Goal: Information Seeking & Learning: Learn about a topic

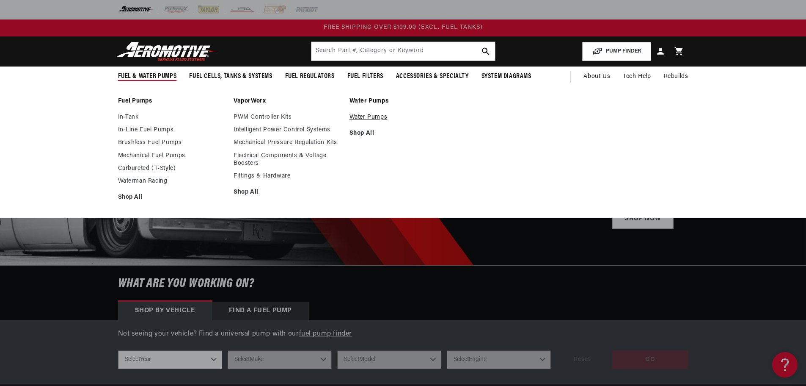
click at [365, 118] on link "Water Pumps" at bounding box center [404, 117] width 108 height 8
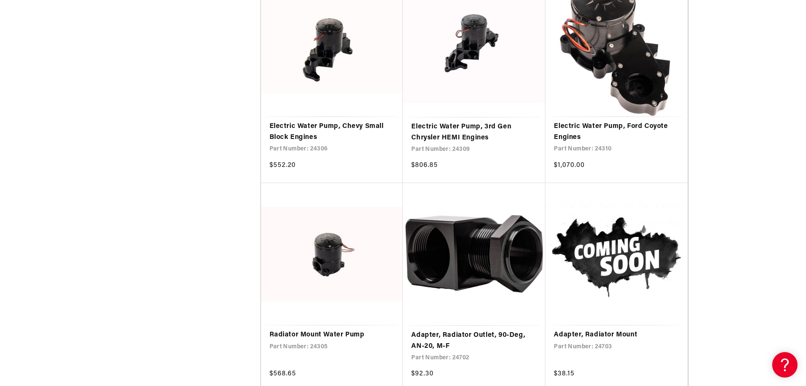
scroll to position [466, 0]
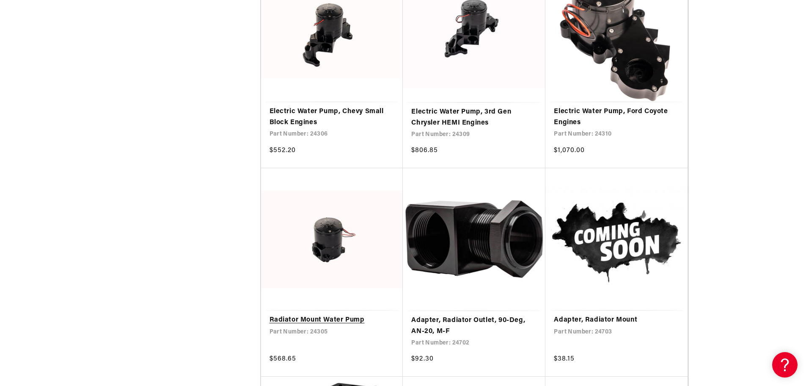
click at [334, 315] on link "Radiator Mount Water Pump" at bounding box center [332, 320] width 125 height 11
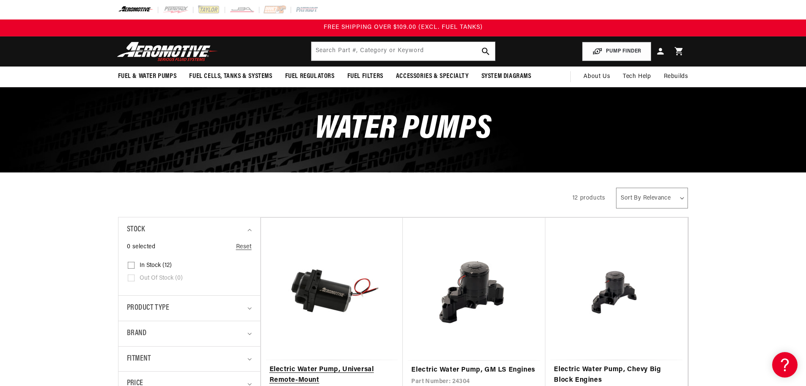
click at [326, 364] on link "Electric Water Pump, Universal Remote-Mount" at bounding box center [332, 375] width 125 height 22
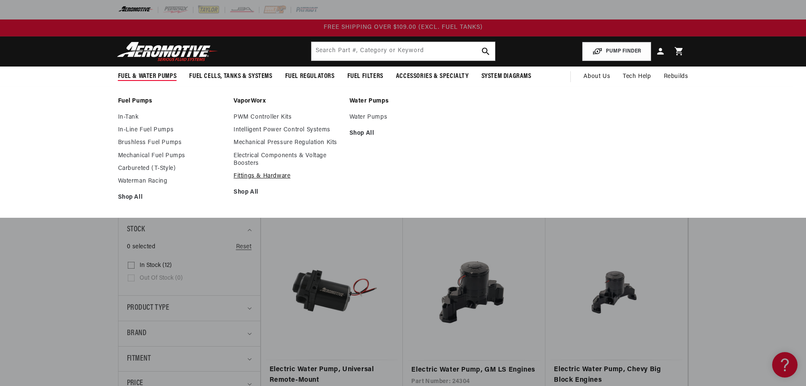
click at [262, 175] on link "Fittings & Hardware" at bounding box center [288, 176] width 108 height 8
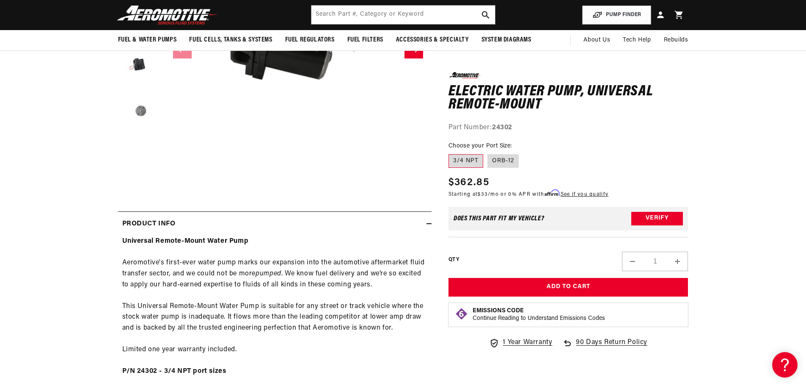
scroll to position [212, 0]
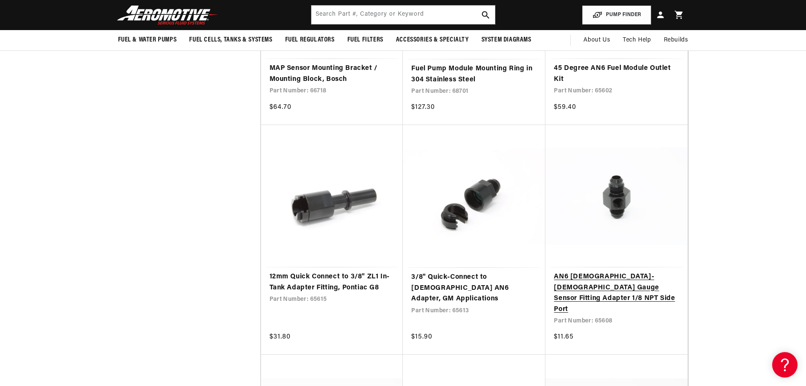
scroll to position [508, 0]
click at [615, 278] on link "AN6 Male-Male Gauge Sensor Fitting Adapter 1/8 NPT Side Port" at bounding box center [616, 293] width 125 height 43
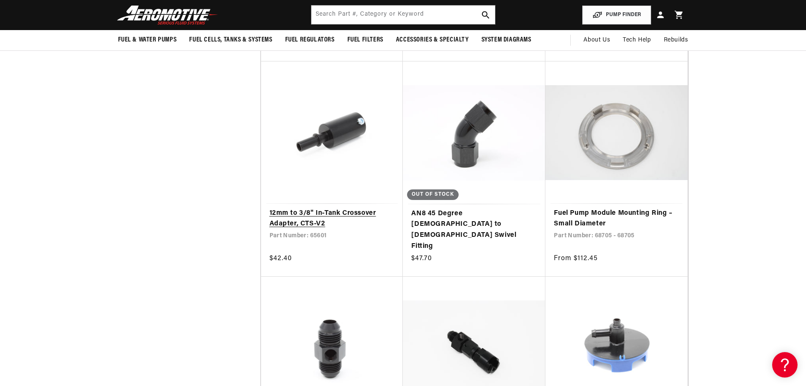
scroll to position [1185, 0]
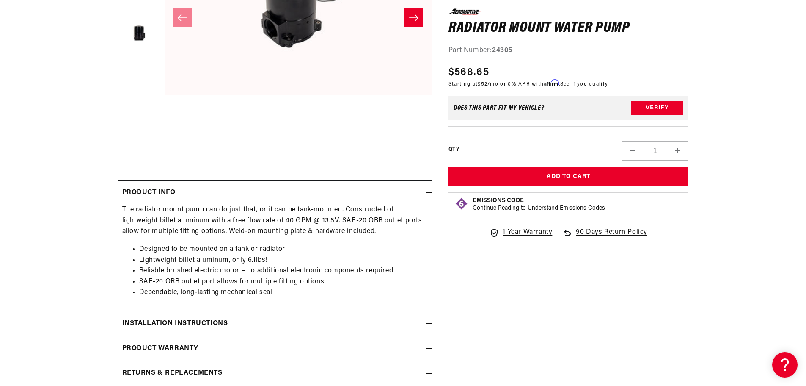
scroll to position [254, 0]
